Goal: Information Seeking & Learning: Learn about a topic

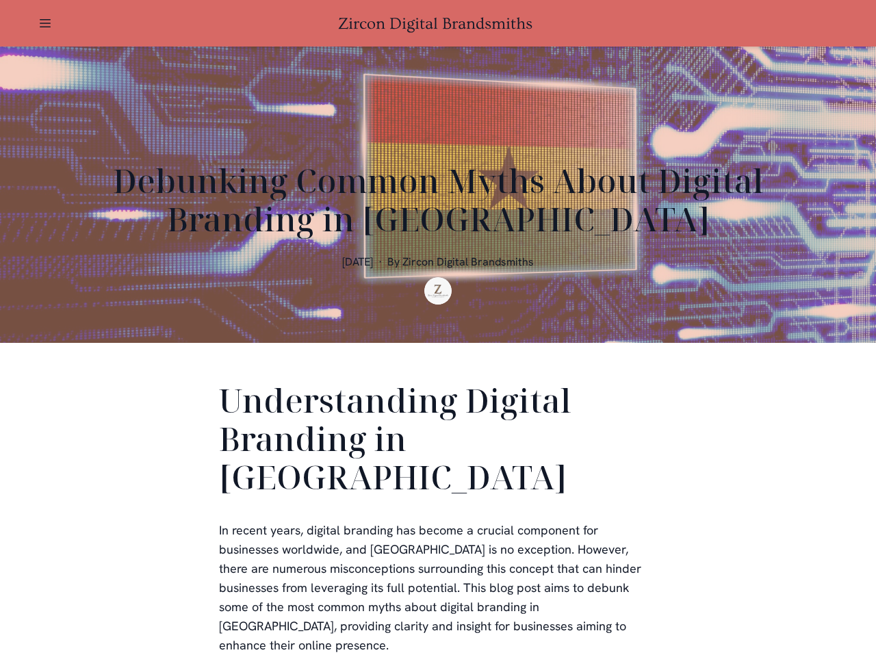
scroll to position [411, 0]
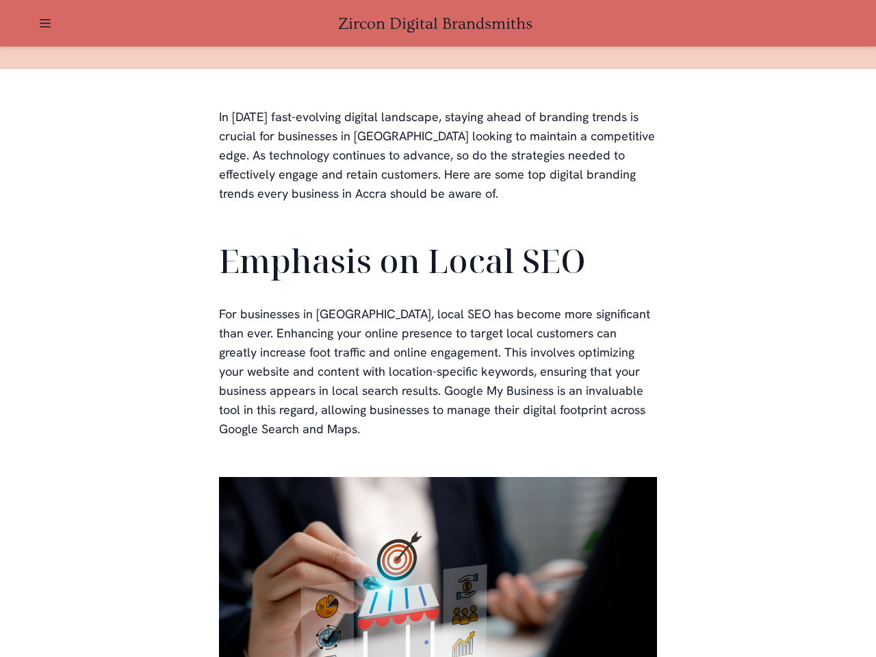
scroll to position [411, 0]
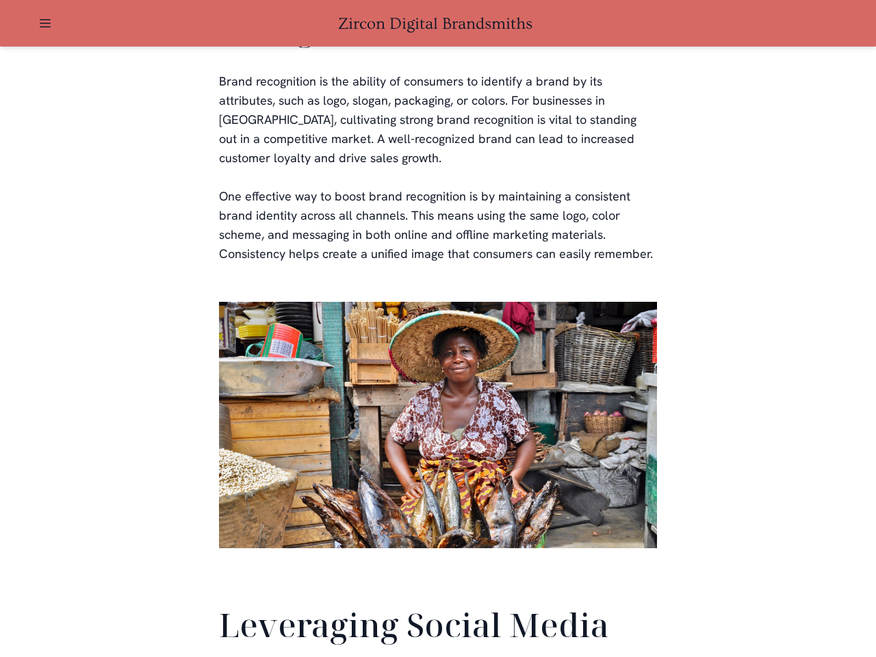
scroll to position [3223, 0]
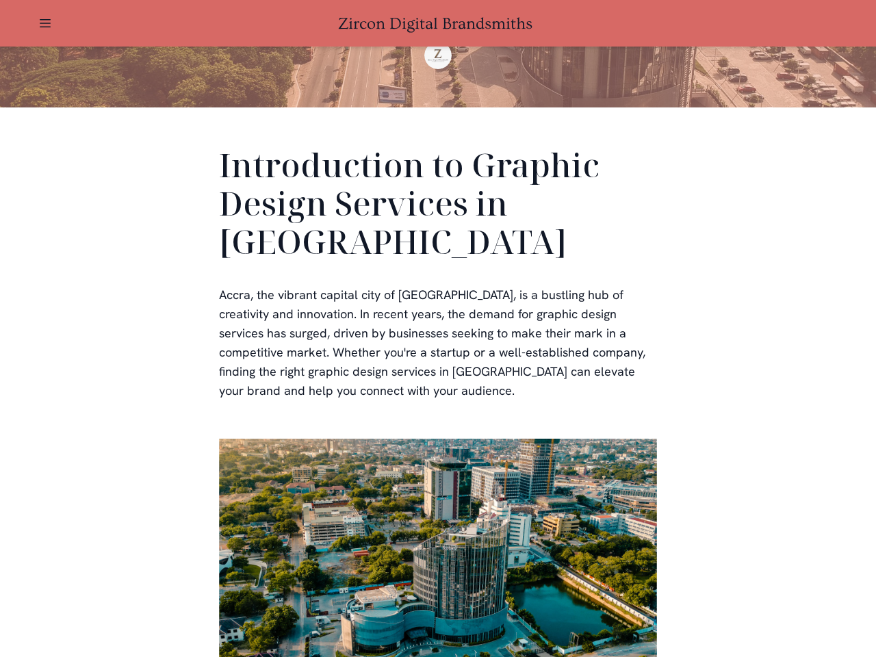
scroll to position [411, 0]
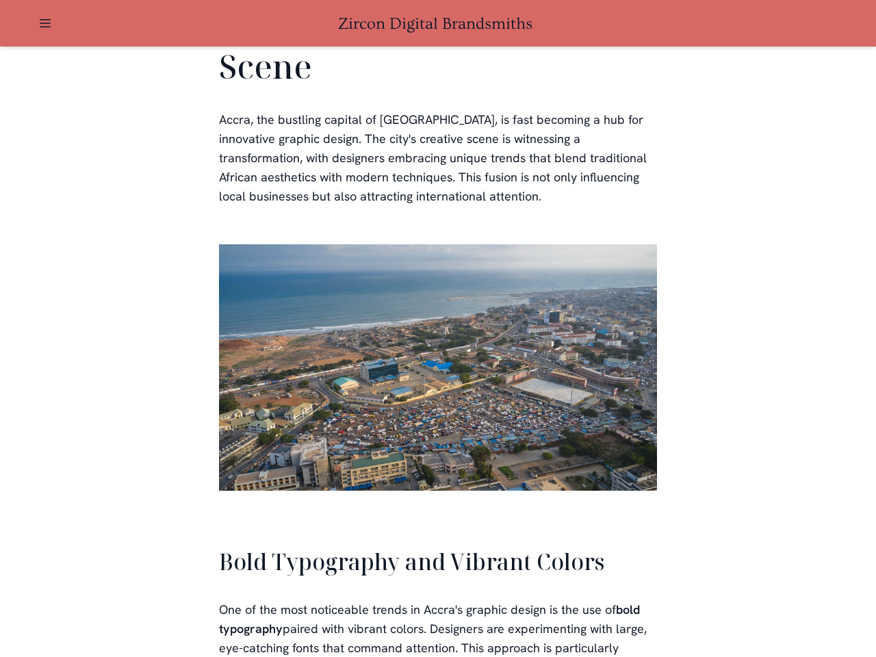
scroll to position [3100, 0]
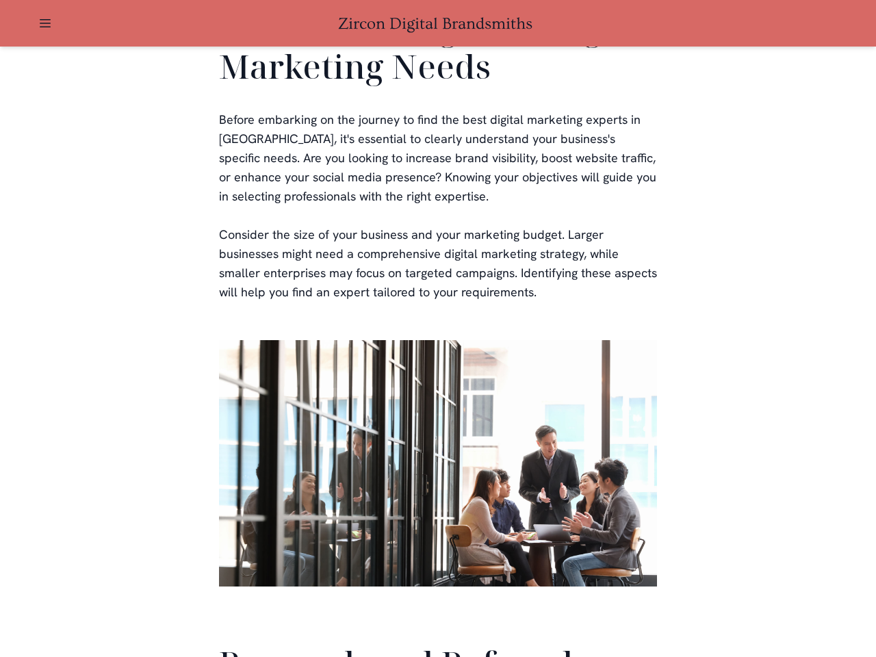
scroll to position [3259, 0]
